Goal: Information Seeking & Learning: Learn about a topic

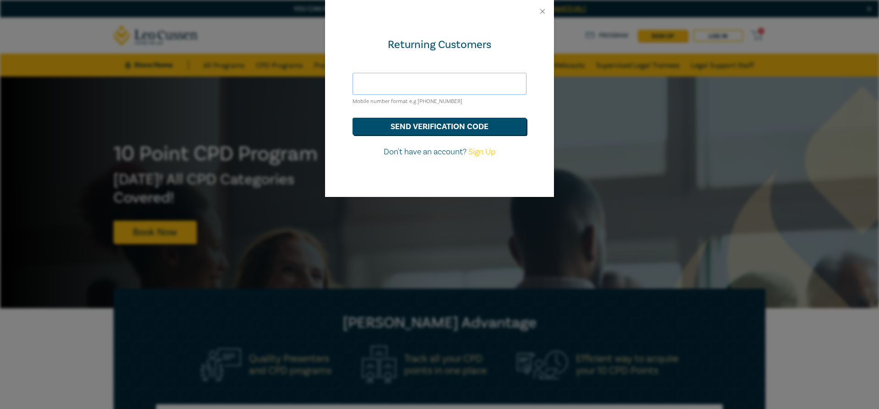
click at [448, 83] on input "text" at bounding box center [439, 84] width 174 height 22
type input "chloe.manson@legalessentials.com.au"
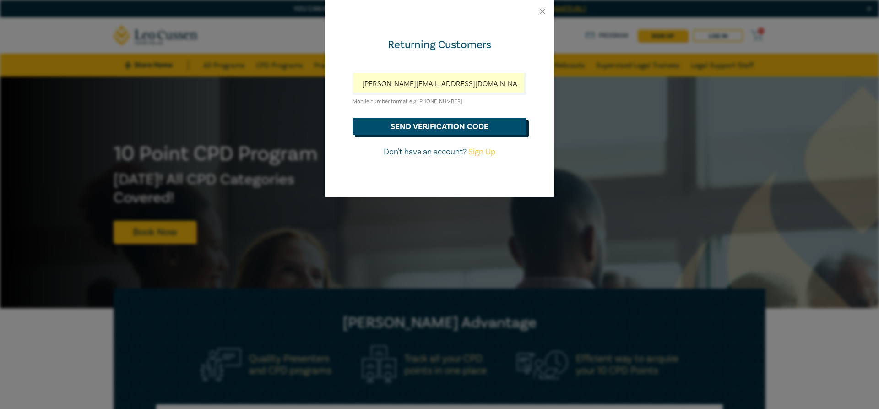
click at [442, 129] on button "send verification code" at bounding box center [439, 126] width 174 height 17
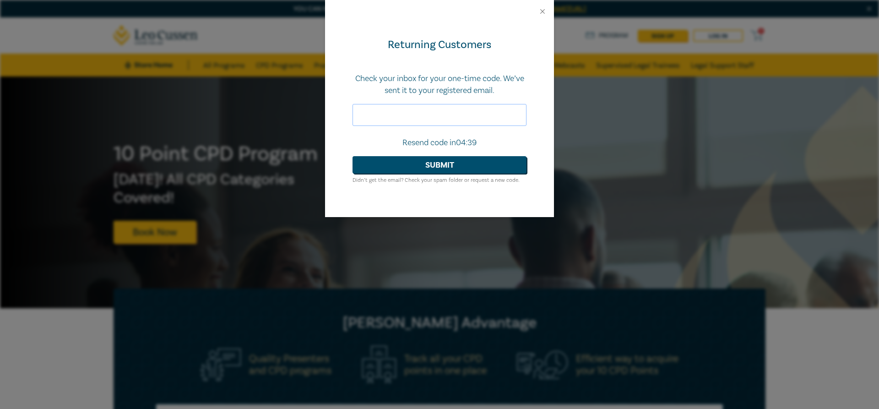
click at [387, 106] on input "text" at bounding box center [439, 115] width 174 height 22
paste input "361473"
type input "361473"
click at [352, 156] on button "Submit" at bounding box center [439, 164] width 174 height 17
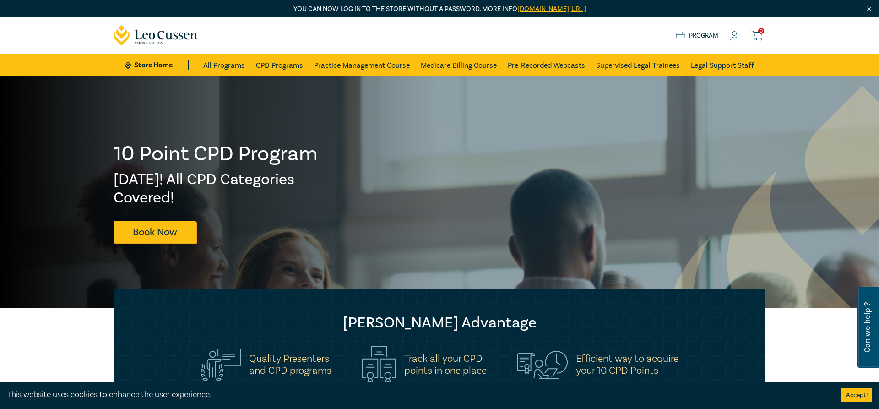
click at [734, 37] on icon at bounding box center [734, 36] width 9 height 10
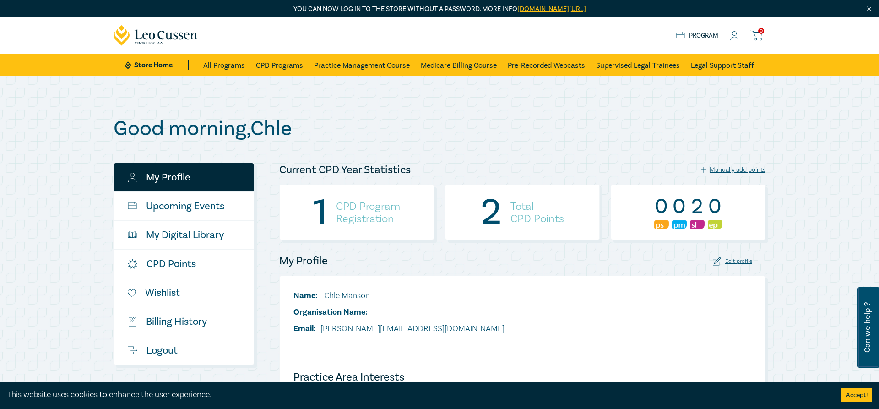
click at [238, 63] on link "All Programs" at bounding box center [224, 65] width 42 height 23
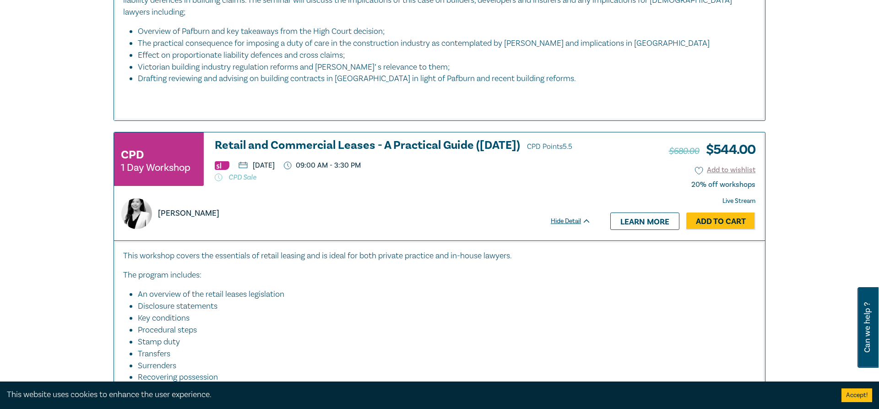
scroll to position [1727, 0]
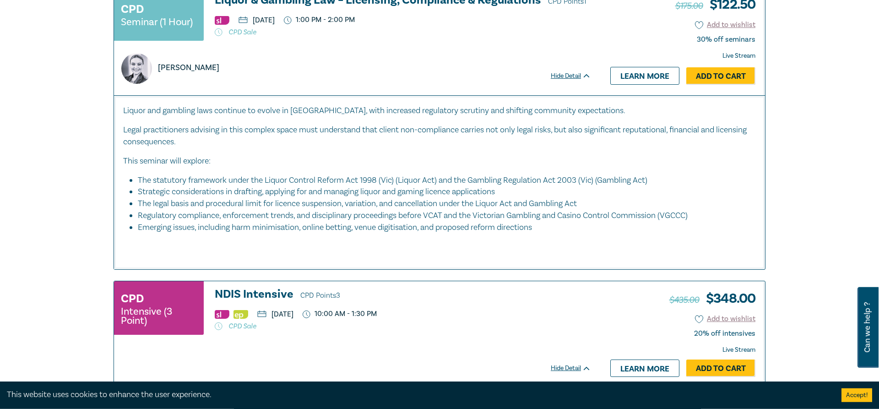
drag, startPoint x: 441, startPoint y: 222, endPoint x: 421, endPoint y: 103, distance: 120.3
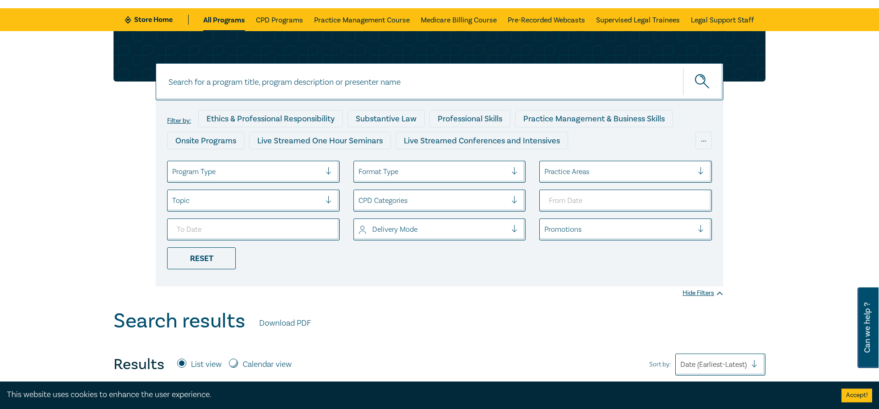
scroll to position [47, 0]
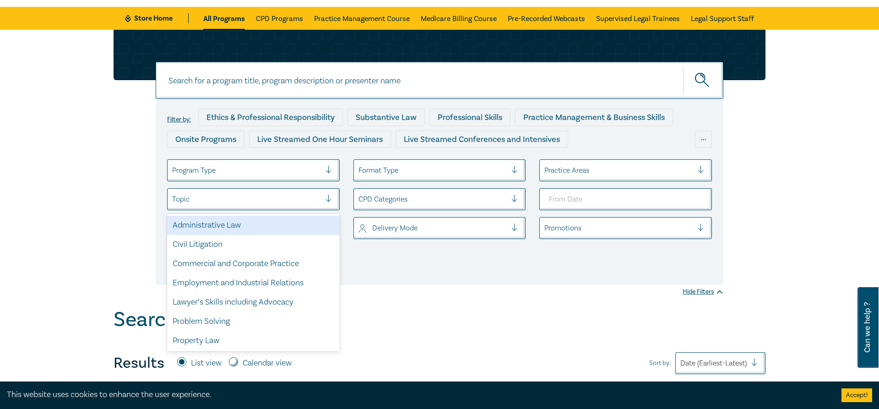
click at [217, 200] on div at bounding box center [246, 199] width 149 height 12
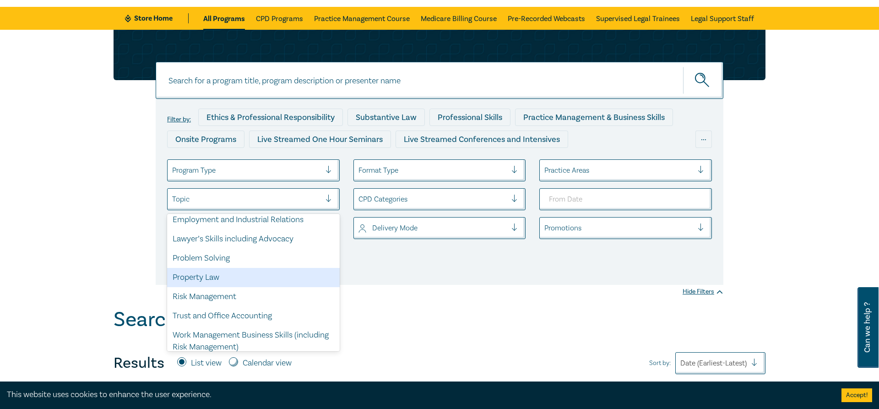
click at [208, 279] on div "Property Law" at bounding box center [253, 277] width 173 height 19
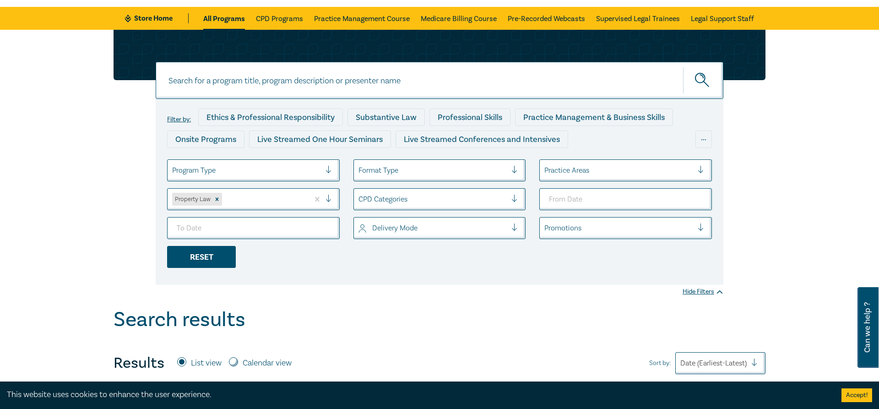
click at [206, 259] on div "Reset" at bounding box center [201, 257] width 69 height 22
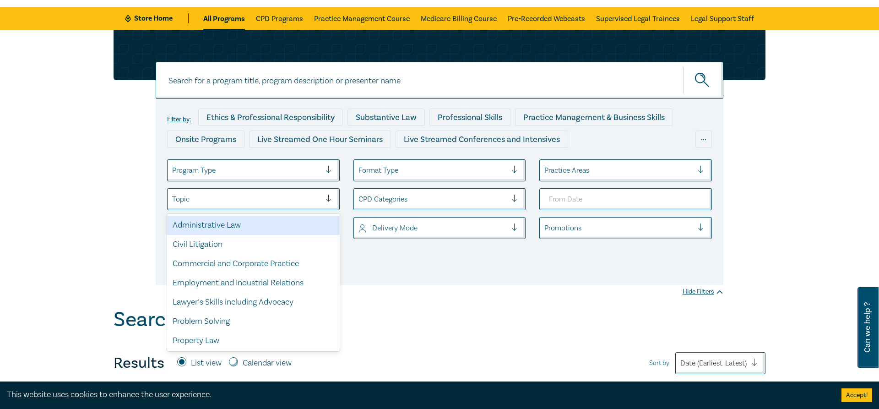
click at [199, 195] on div at bounding box center [246, 199] width 149 height 12
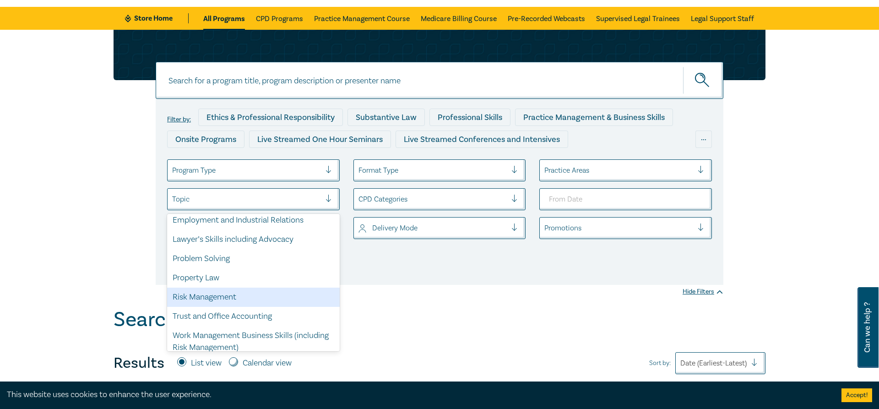
scroll to position [63, 0]
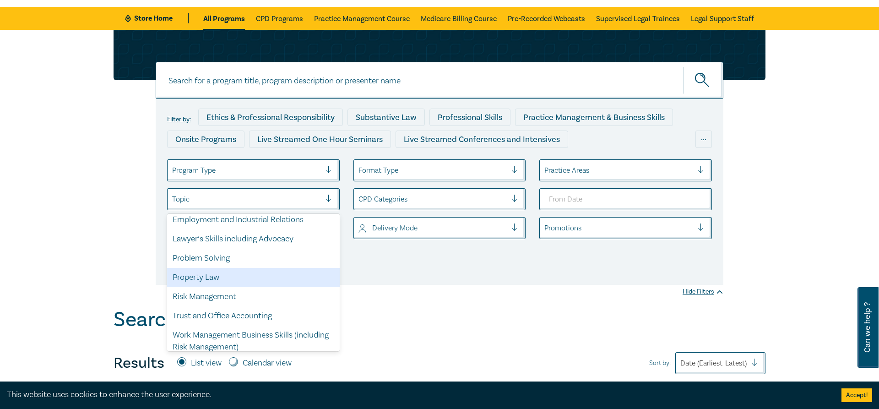
click at [200, 280] on div "Property Law" at bounding box center [253, 277] width 173 height 19
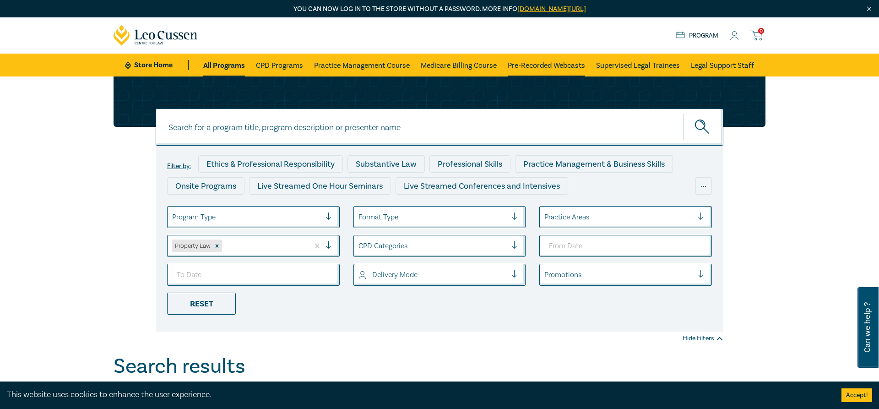
click at [535, 65] on link "Pre-Recorded Webcasts" at bounding box center [546, 65] width 77 height 23
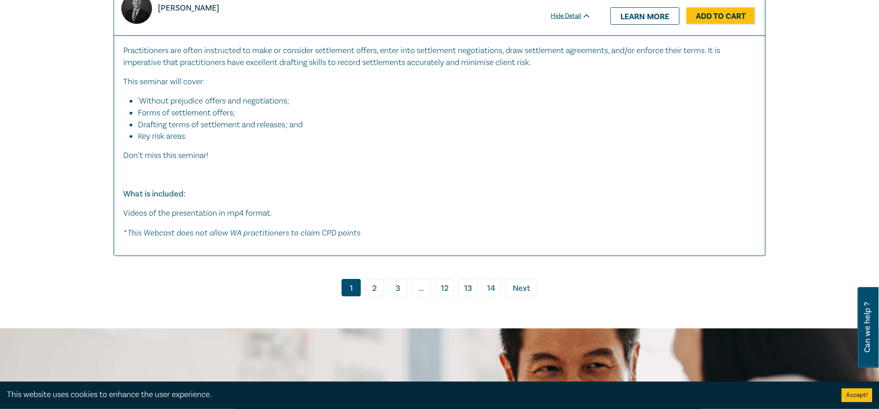
scroll to position [4669, 0]
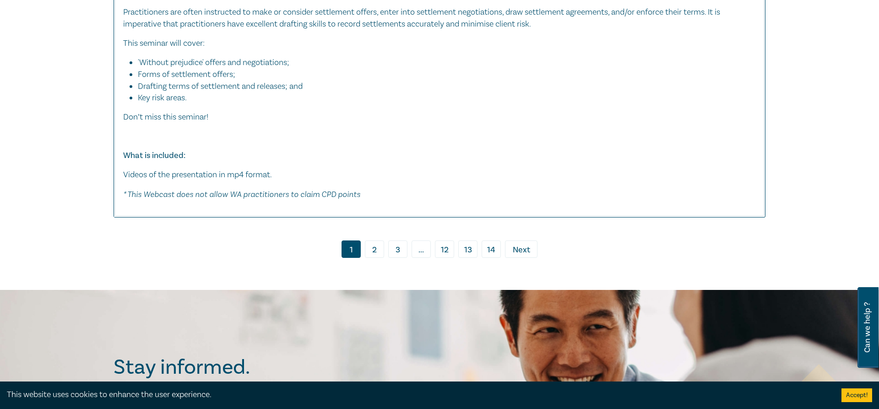
click at [376, 258] on link "2" at bounding box center [374, 248] width 19 height 17
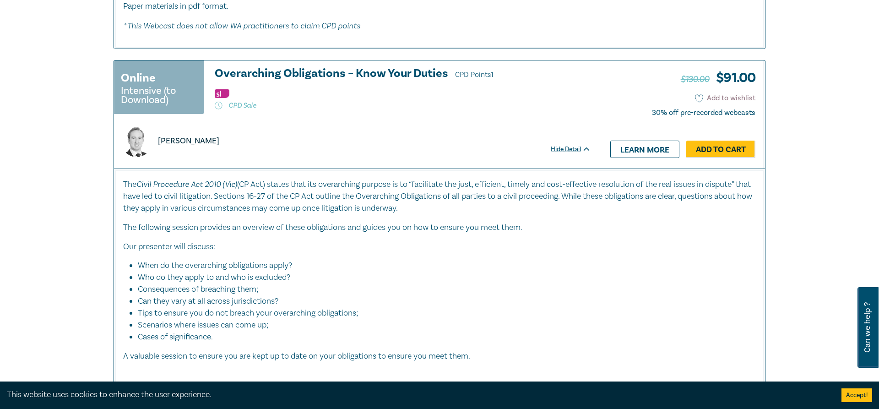
scroll to position [5322, 0]
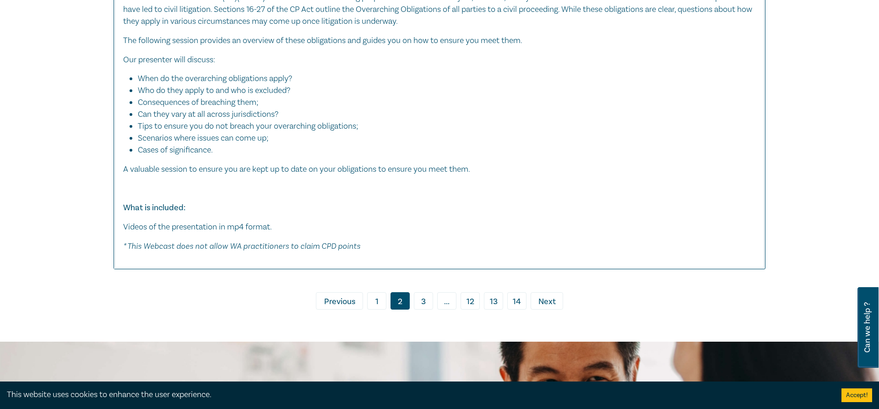
click at [422, 309] on link "3" at bounding box center [423, 300] width 19 height 17
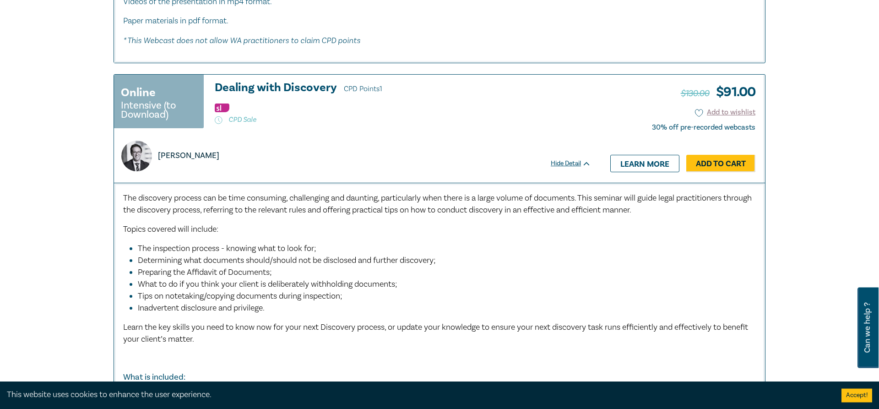
scroll to position [747, 0]
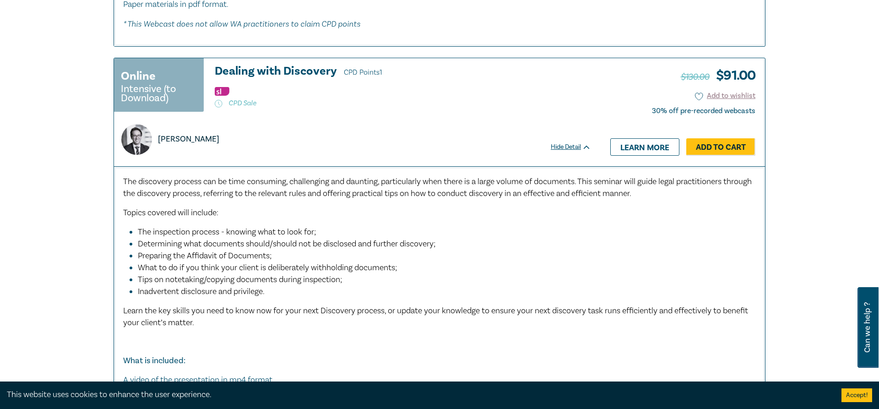
click at [478, 328] on p "Learn the key skills you need to know now for your next Discovery process, or u…" at bounding box center [439, 317] width 633 height 24
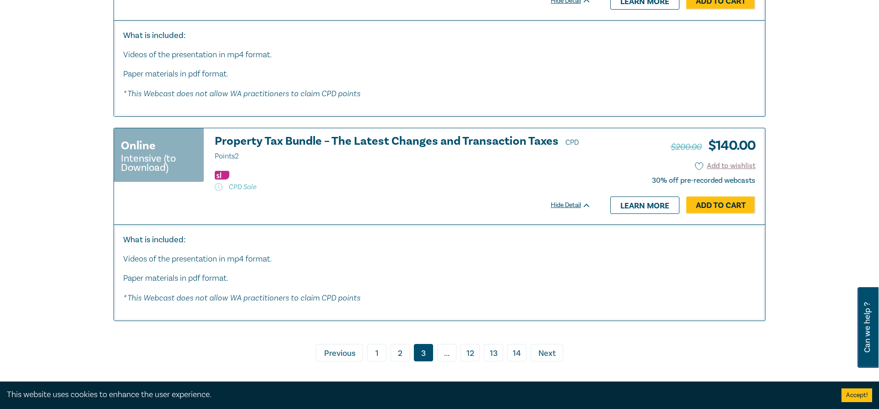
scroll to position [4716, 0]
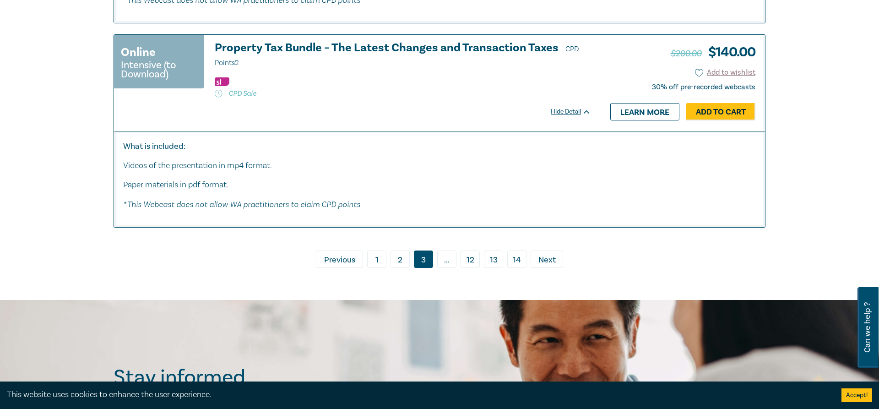
click at [438, 268] on span "..." at bounding box center [446, 258] width 19 height 17
click at [549, 266] on span "Next" at bounding box center [546, 260] width 17 height 12
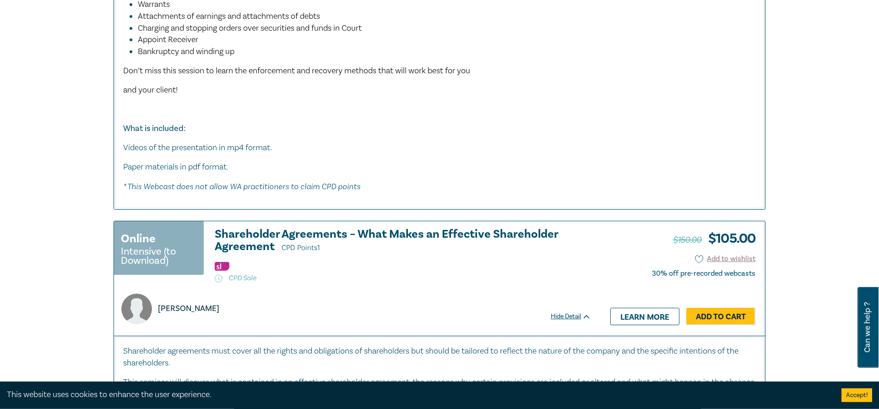
scroll to position [4109, 0]
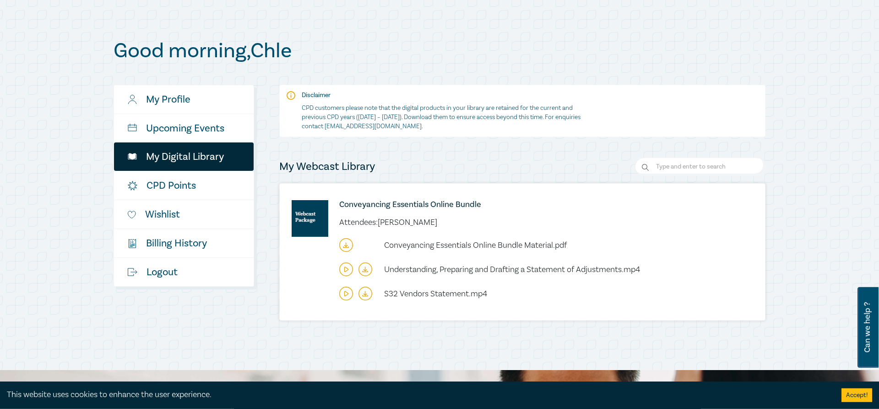
scroll to position [93, 0]
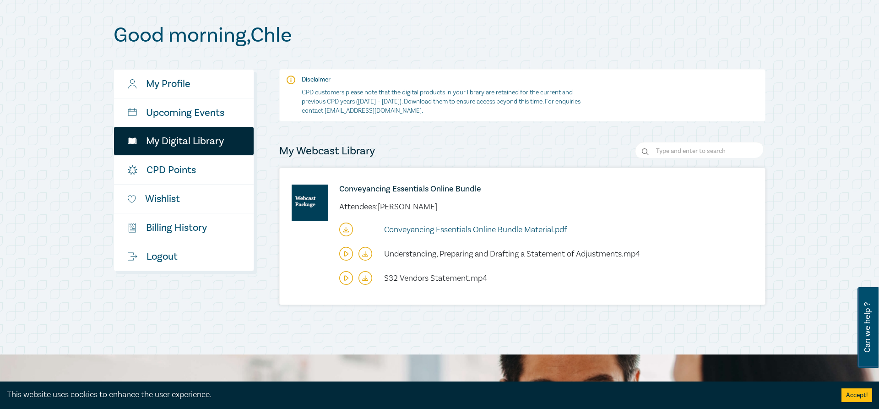
click at [459, 229] on span "Conveyancing Essentials Online Bundle Material.pdf" at bounding box center [475, 229] width 183 height 11
click at [417, 281] on span "S32 Vendors Statement.mp4" at bounding box center [435, 278] width 103 height 11
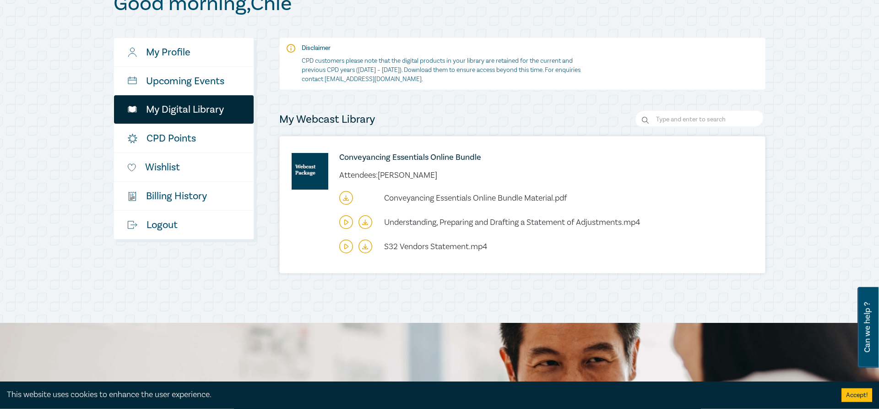
scroll to position [140, 0]
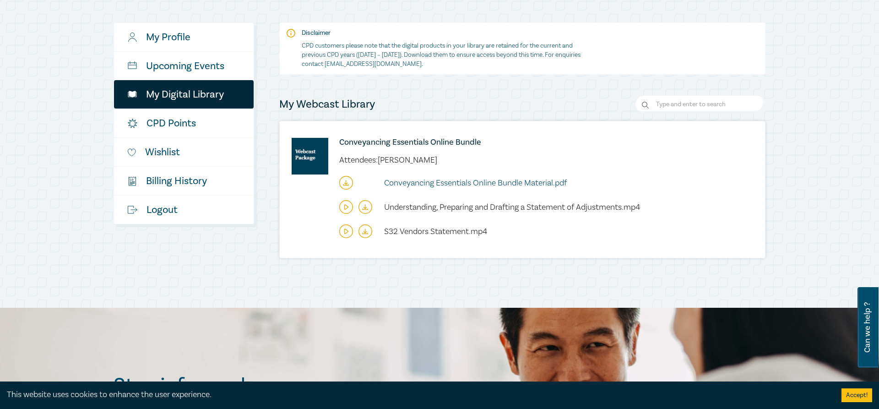
click at [518, 181] on span "Conveyancing Essentials Online Bundle Material.pdf" at bounding box center [475, 183] width 183 height 11
click at [816, 22] on div "Good morning , Chle My Profile Upcoming Events My Digital Library CPD Points Wi…" at bounding box center [439, 121] width 879 height 371
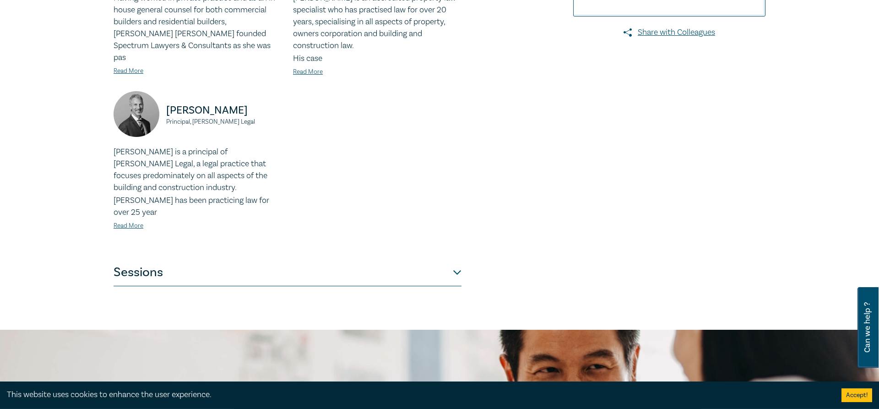
scroll to position [374, 0]
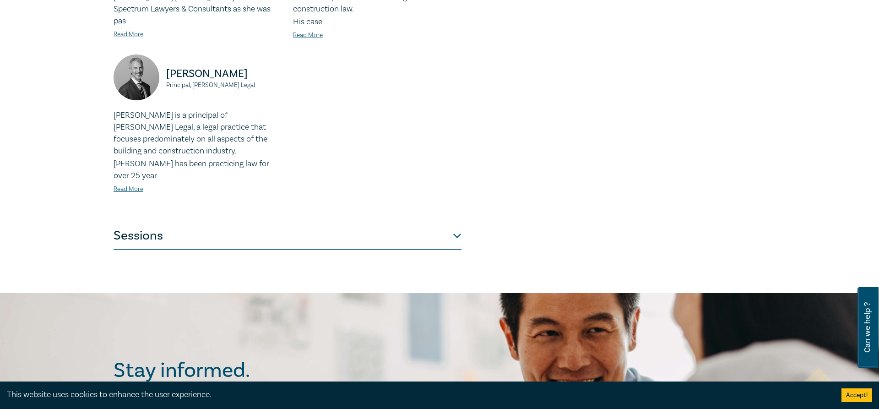
click at [458, 222] on button "Sessions" at bounding box center [288, 235] width 348 height 27
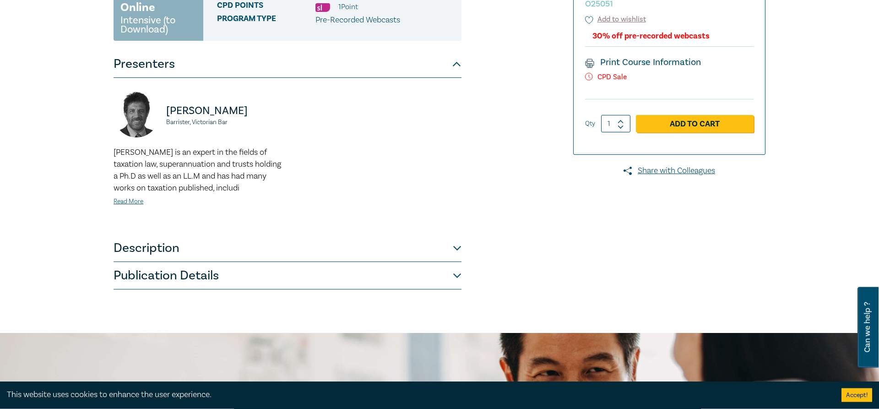
scroll to position [187, 0]
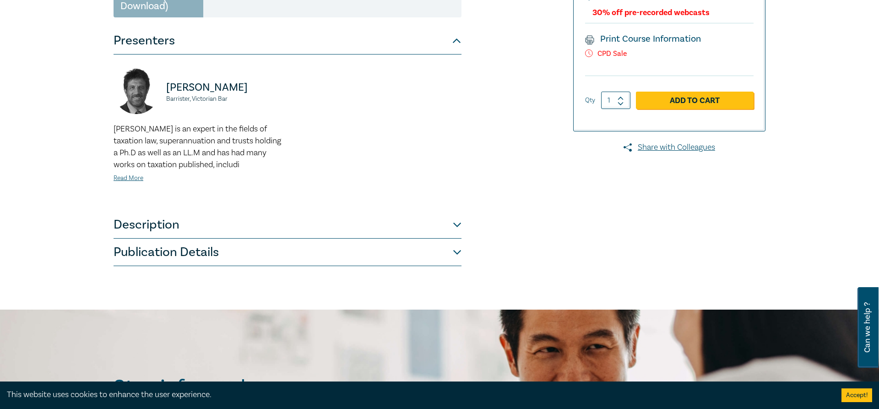
click at [447, 249] on button "Publication Details" at bounding box center [288, 251] width 348 height 27
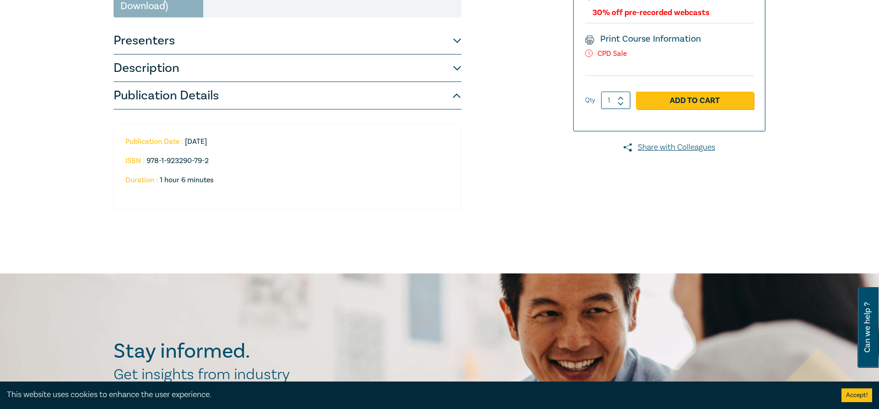
click at [456, 223] on div "Publication Date : [DATE] ISBN : 978-1-923290-79-2 Duration : 1 hour 6 minutes" at bounding box center [288, 169] width 348 height 120
click at [406, 69] on button "Description" at bounding box center [288, 67] width 348 height 27
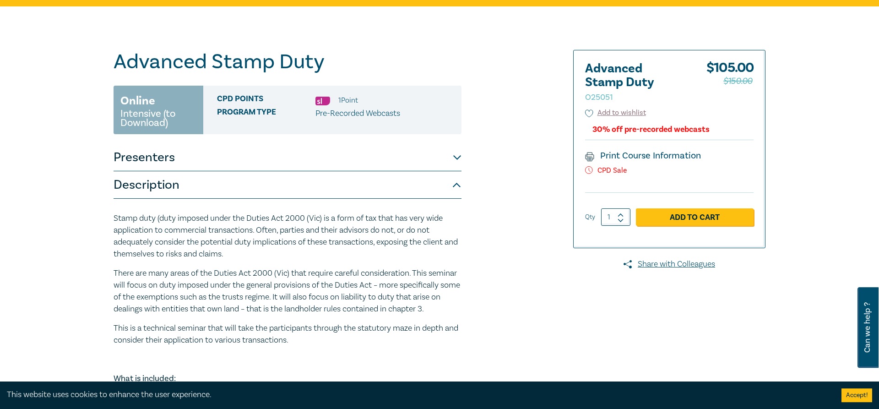
scroll to position [47, 0]
